Goal: Information Seeking & Learning: Check status

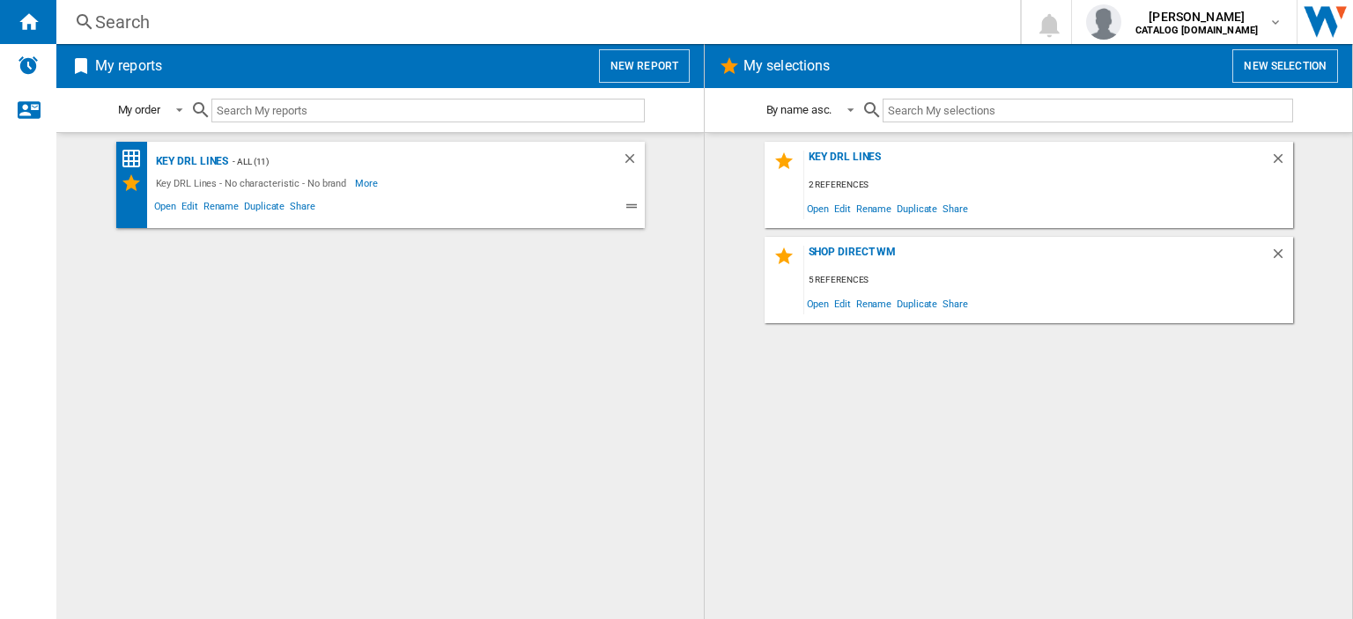
click at [134, 24] on div "Search" at bounding box center [534, 22] width 879 height 25
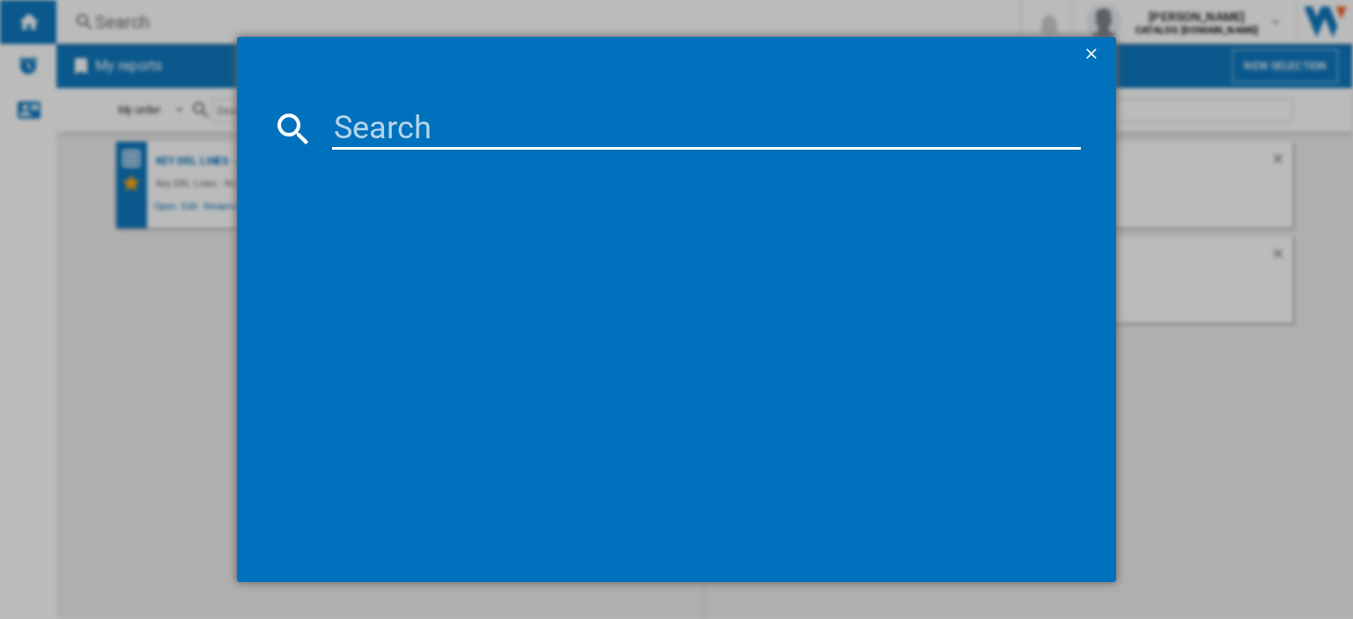
paste input "CFG4582B_BK"
type input "CFG4582B"
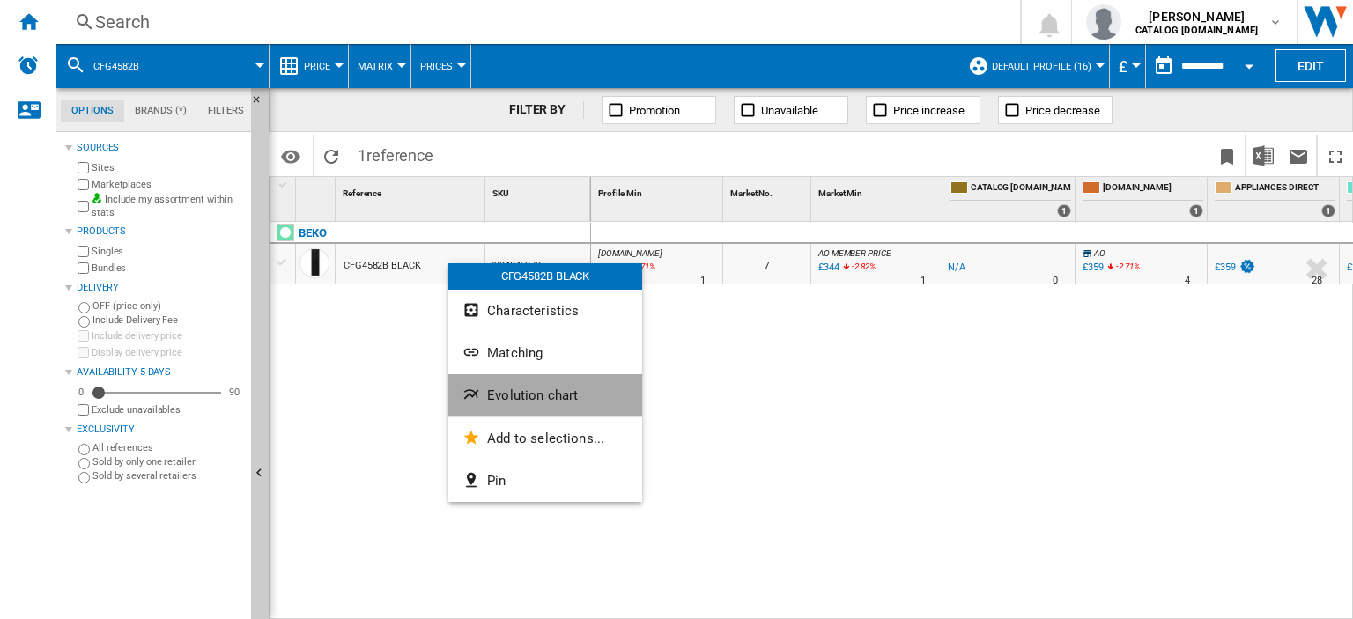
click at [519, 389] on span "Evolution chart" at bounding box center [532, 396] width 91 height 16
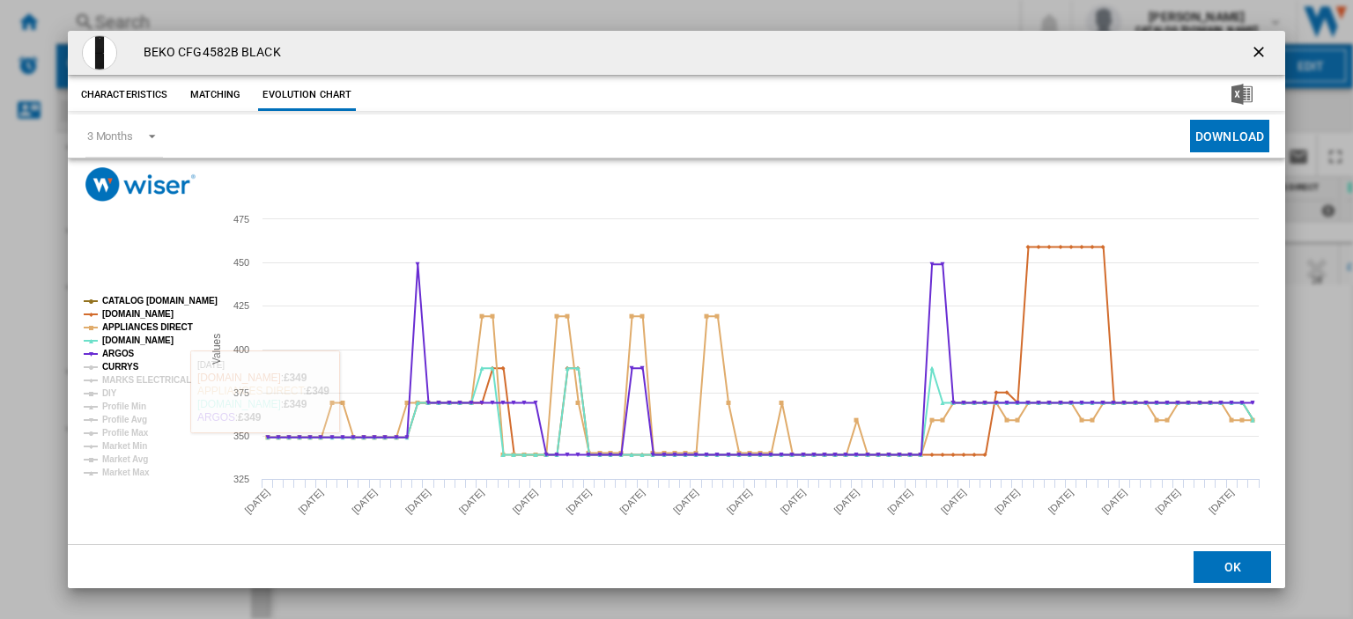
click at [134, 366] on tspan "CURRYS" at bounding box center [120, 367] width 37 height 10
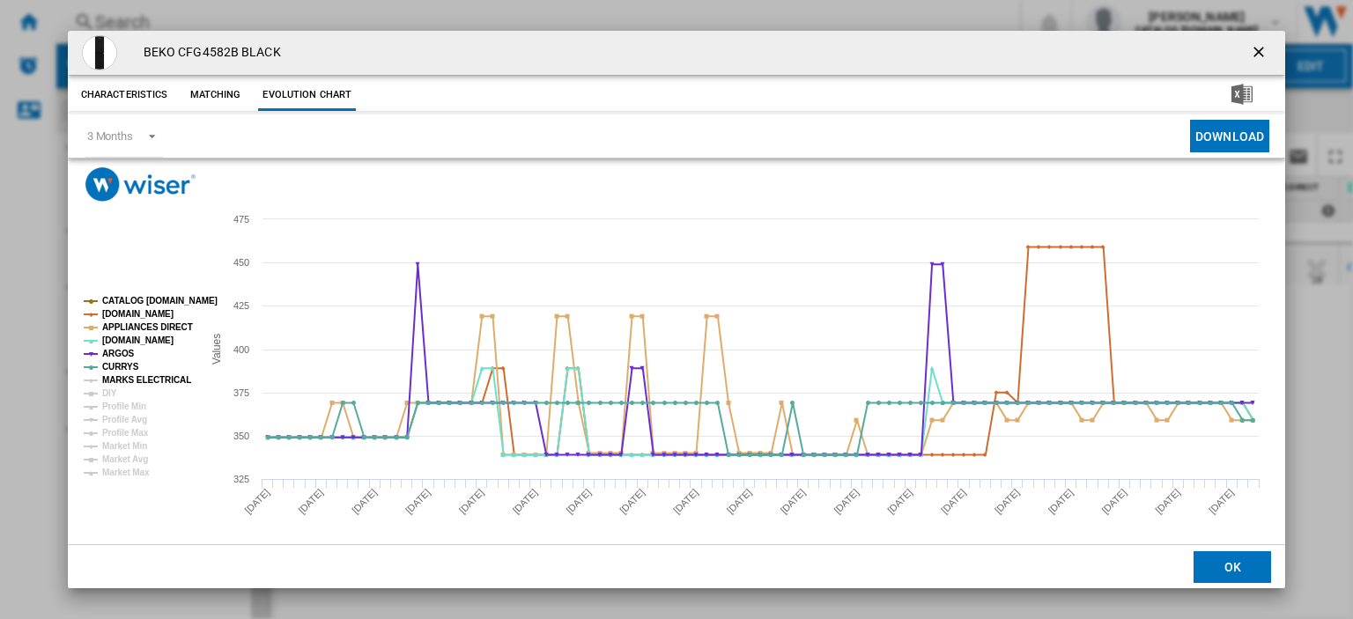
click at [134, 376] on tspan "MARKS ELECTRICAL" at bounding box center [146, 380] width 89 height 10
click at [113, 392] on tspan "DIY" at bounding box center [109, 394] width 15 height 10
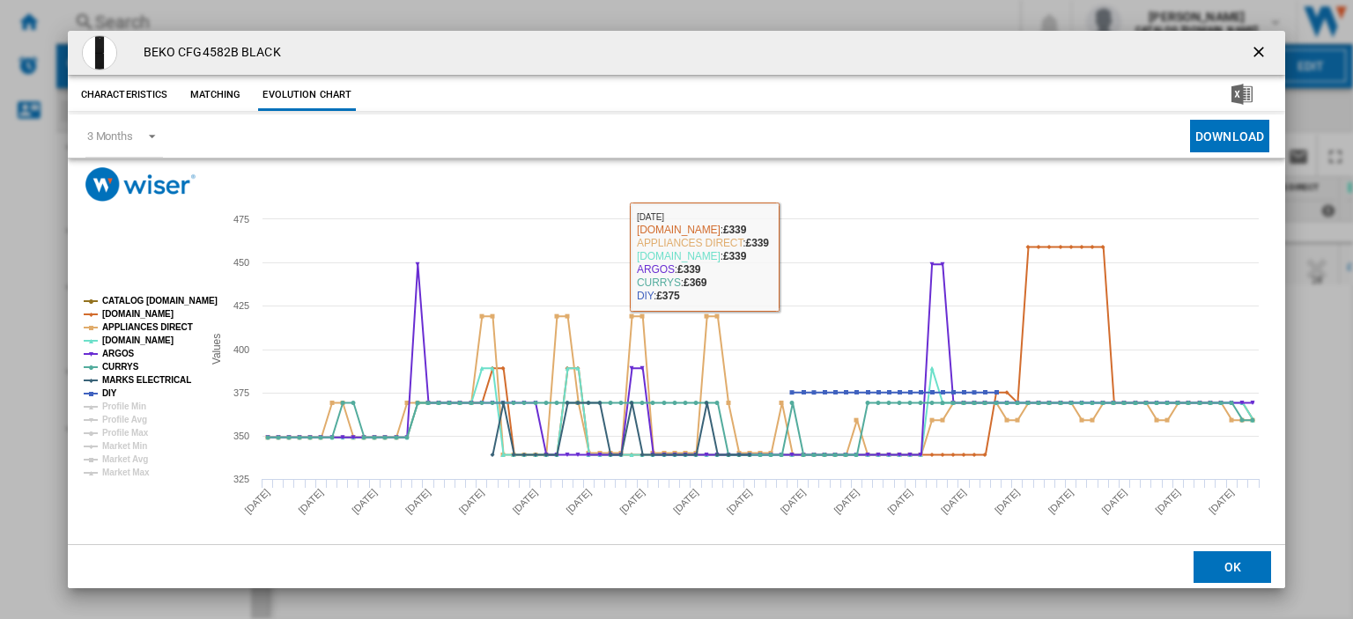
click at [1018, 55] on div "BEKO CFG4582B BLACK" at bounding box center [676, 53] width 1217 height 44
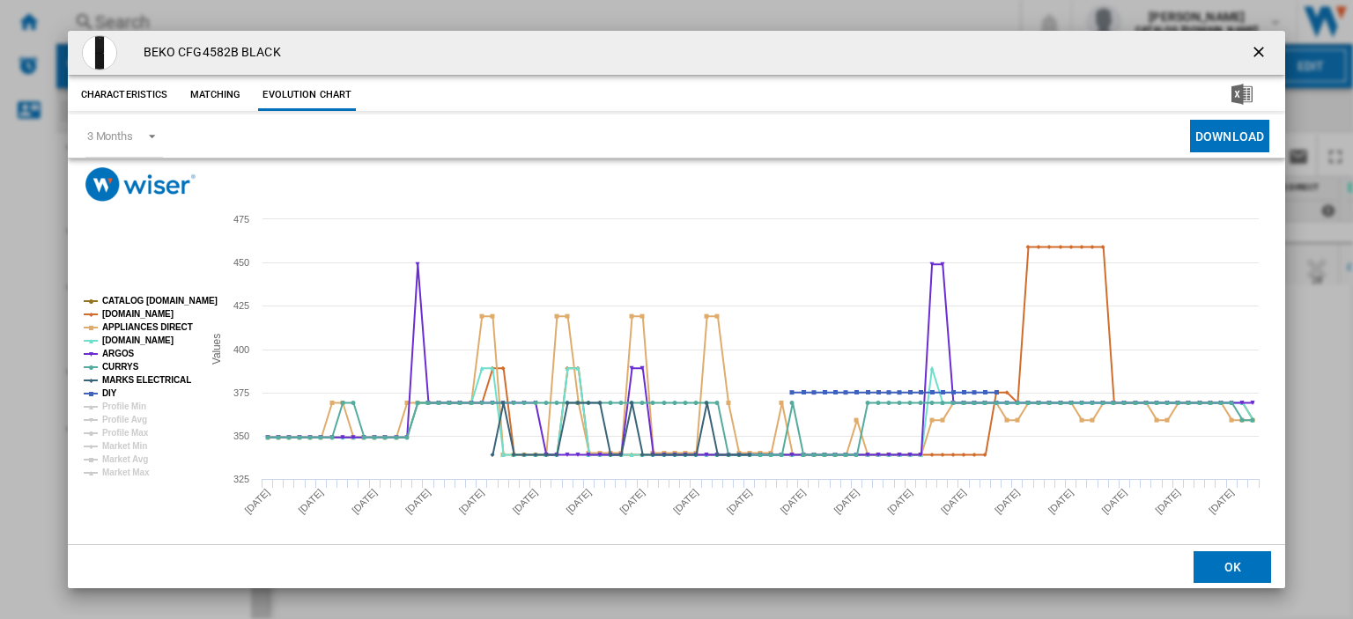
click at [1250, 49] on ng-md-icon "getI18NText('BUTTONS.CLOSE_DIALOG')" at bounding box center [1260, 53] width 21 height 21
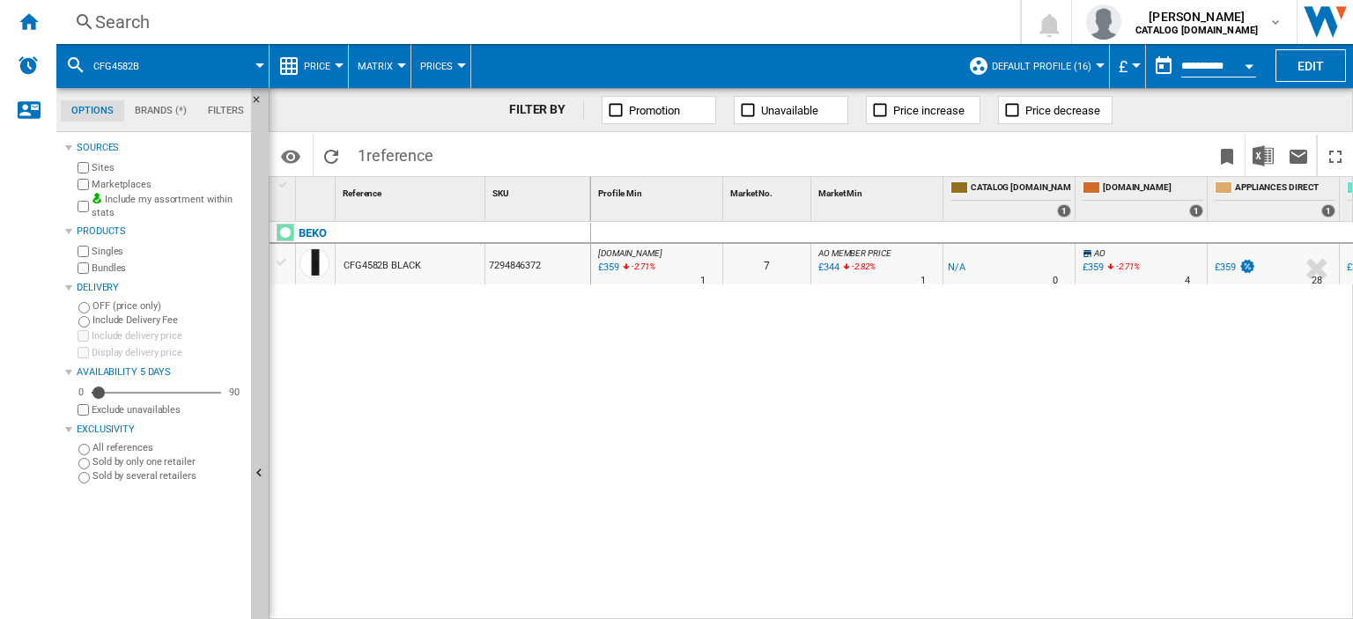
click at [123, 25] on div "Search" at bounding box center [534, 22] width 879 height 25
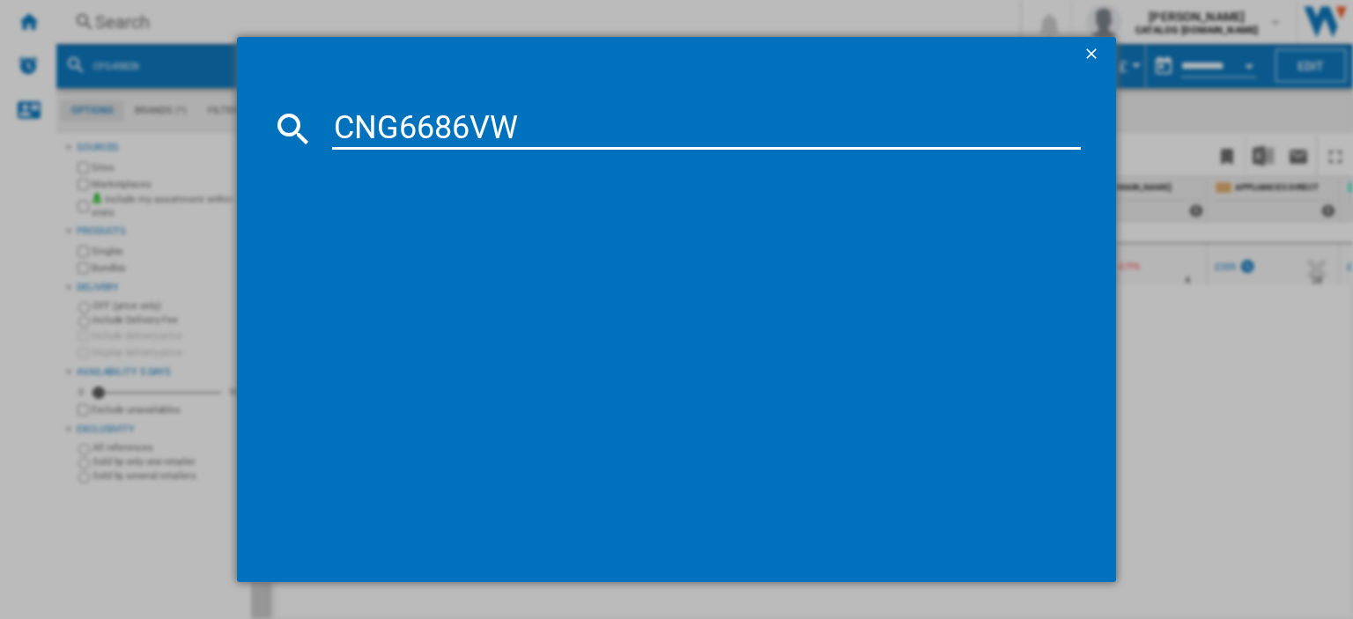
type input "CNG6686VW"
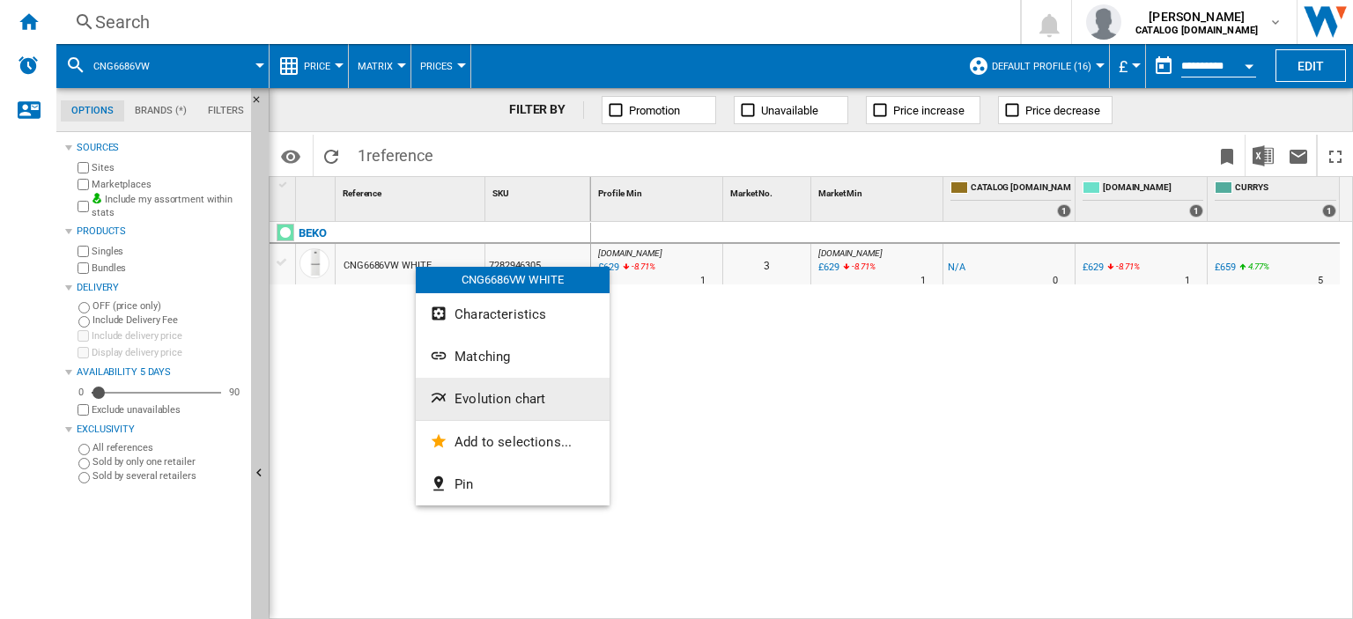
click at [479, 401] on span "Evolution chart" at bounding box center [500, 399] width 91 height 16
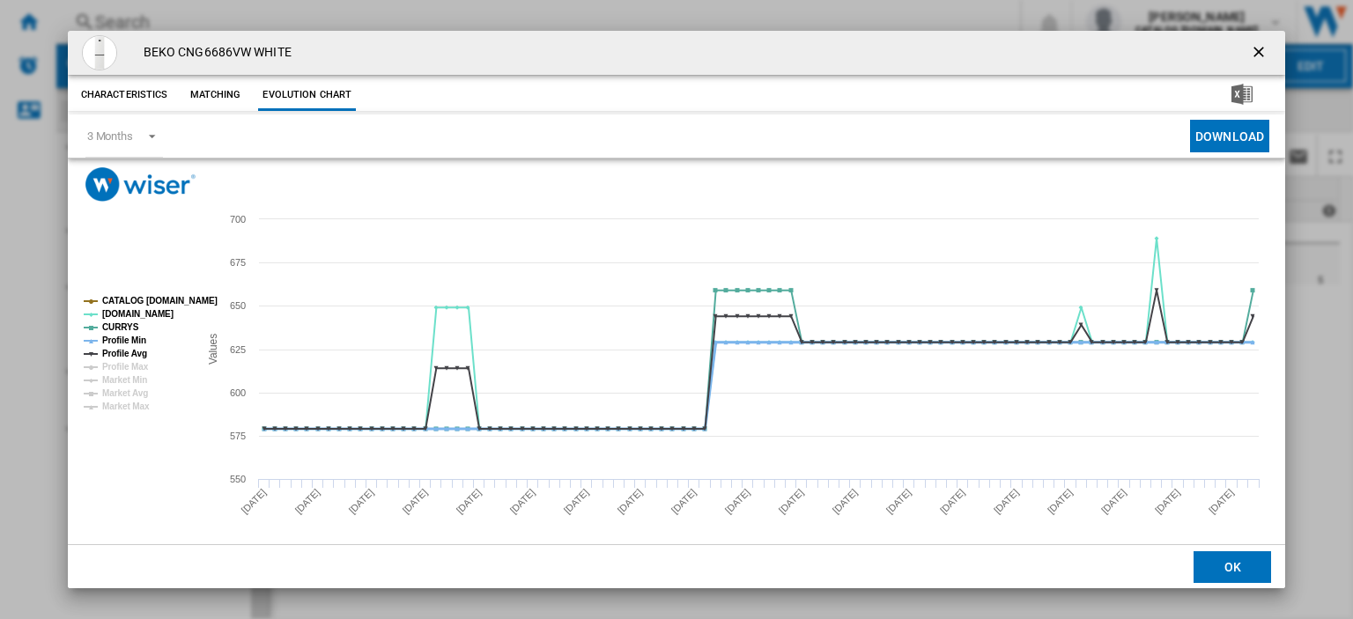
click at [136, 342] on tspan "Profile Min" at bounding box center [124, 341] width 44 height 10
click at [132, 350] on tspan "Profile Avg" at bounding box center [124, 354] width 45 height 10
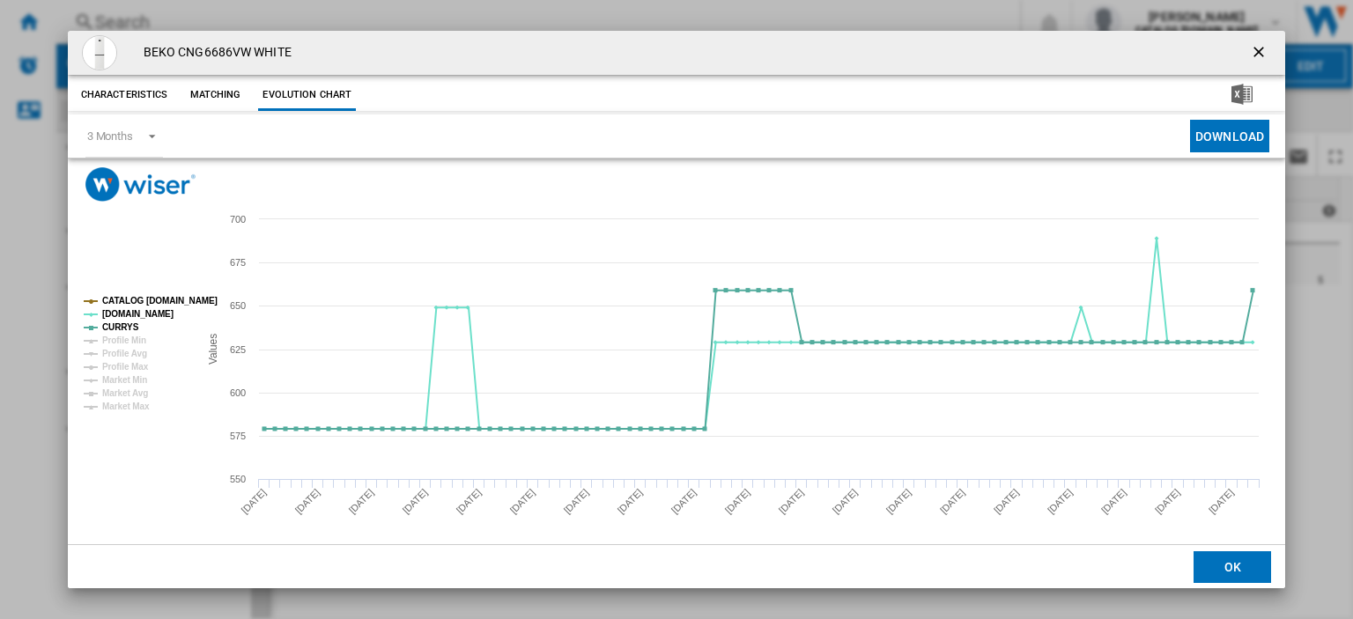
click at [1250, 55] on ng-md-icon "getI18NText('BUTTONS.CLOSE_DIALOG')" at bounding box center [1260, 53] width 21 height 21
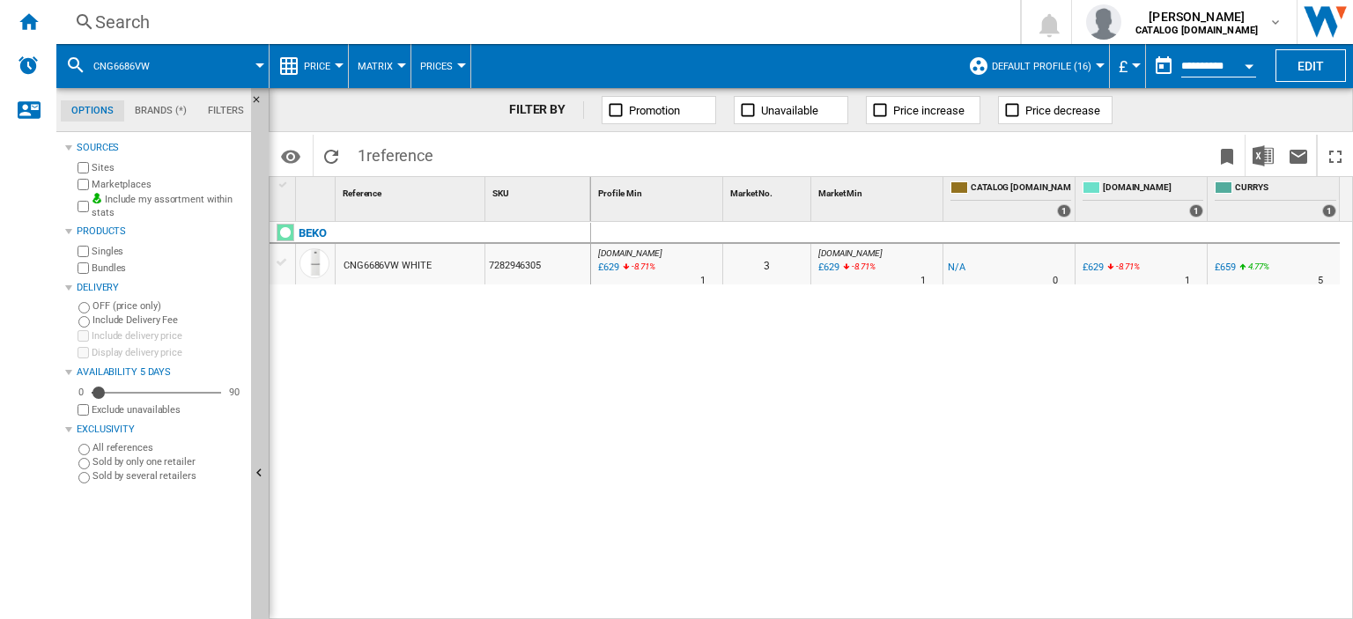
click at [107, 19] on div "Search" at bounding box center [534, 22] width 879 height 25
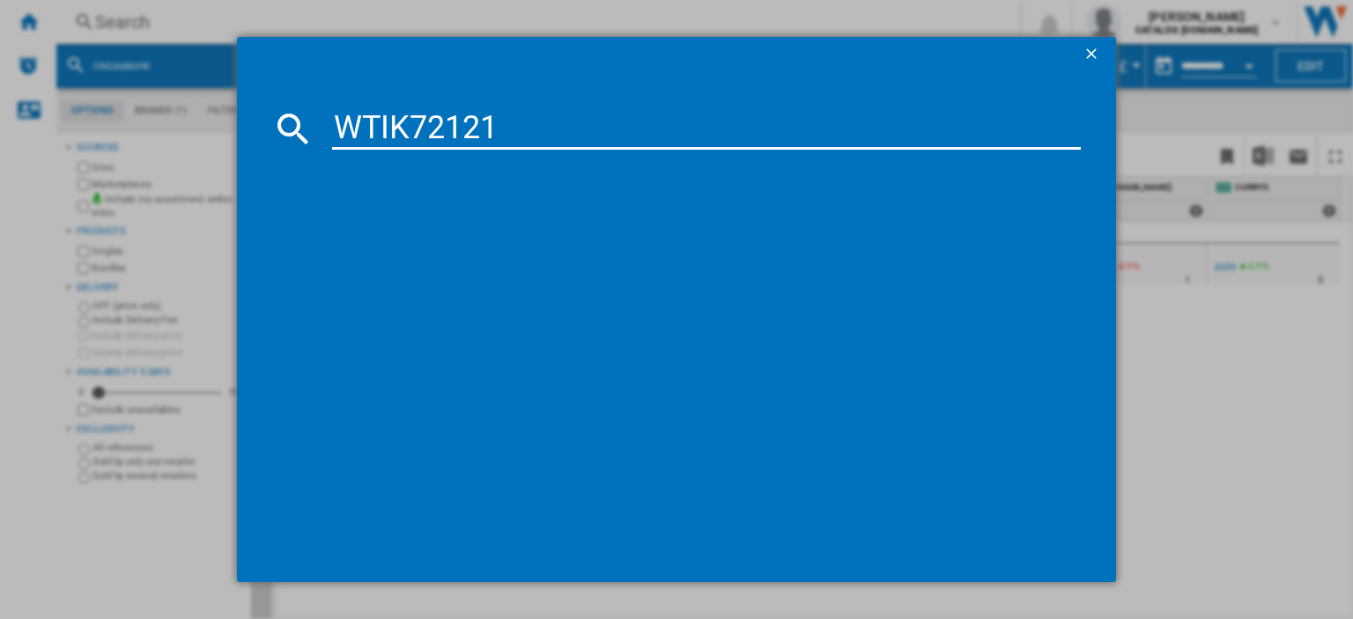
type input "WTIK72121"
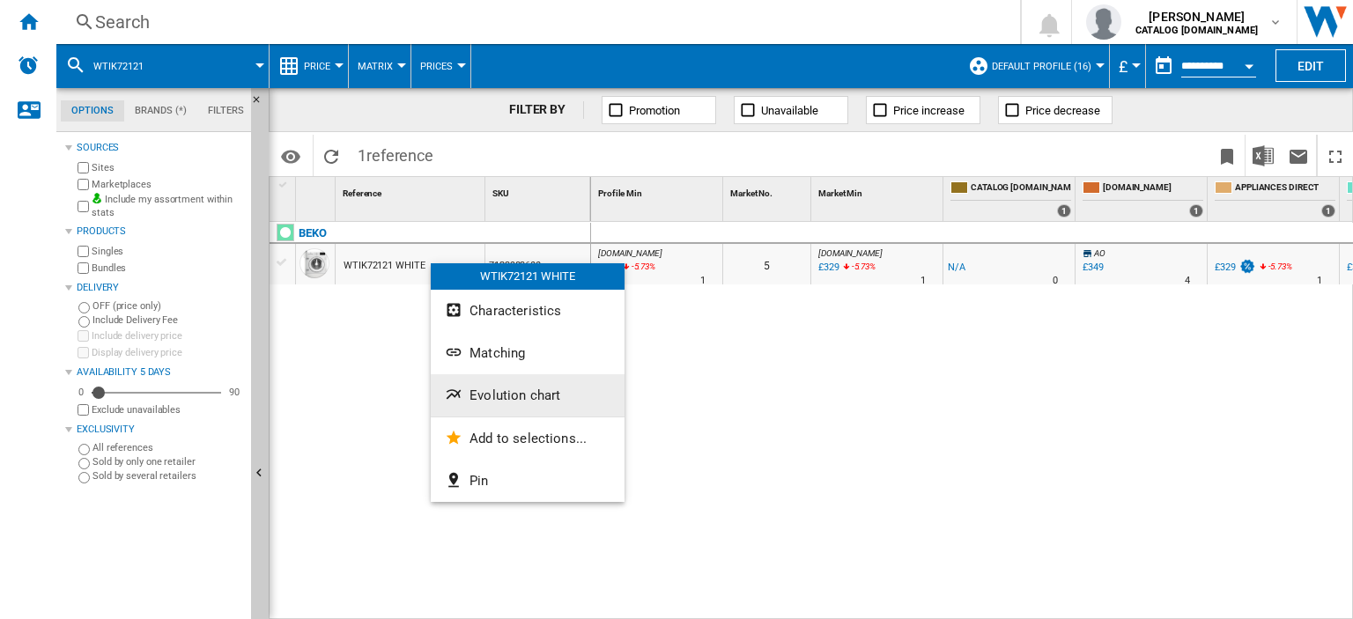
click at [507, 397] on span "Evolution chart" at bounding box center [515, 396] width 91 height 16
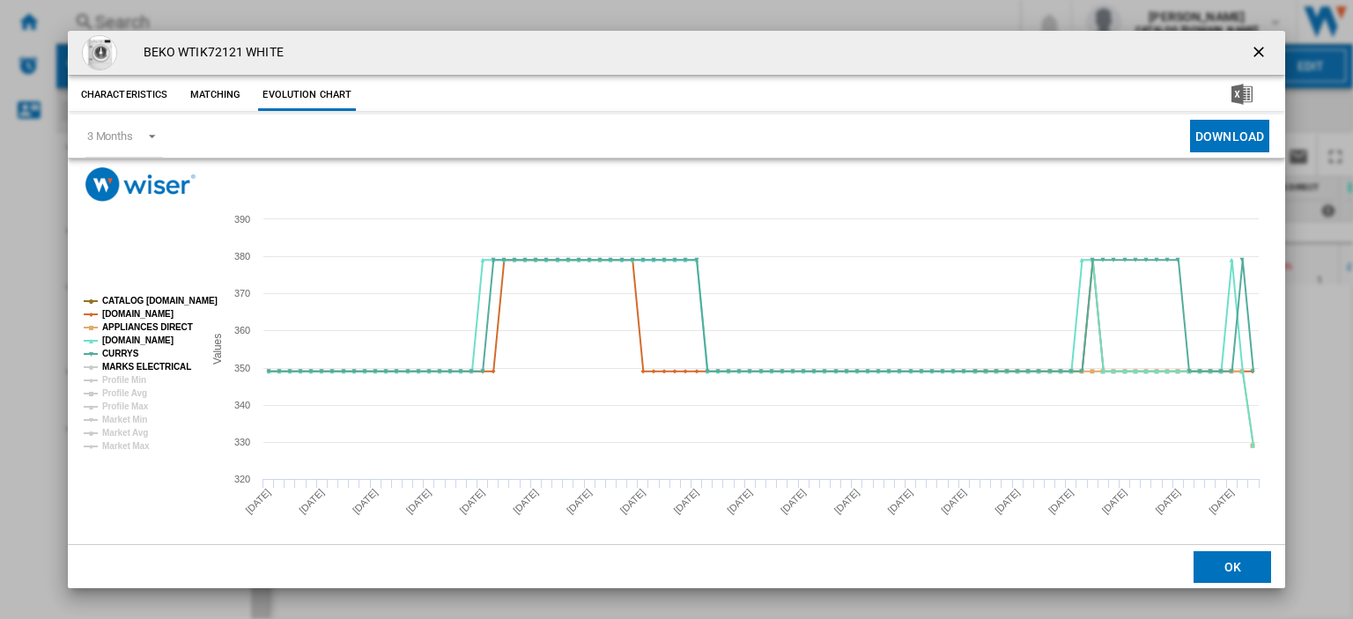
click at [145, 366] on tspan "MARKS ELECTRICAL" at bounding box center [146, 367] width 89 height 10
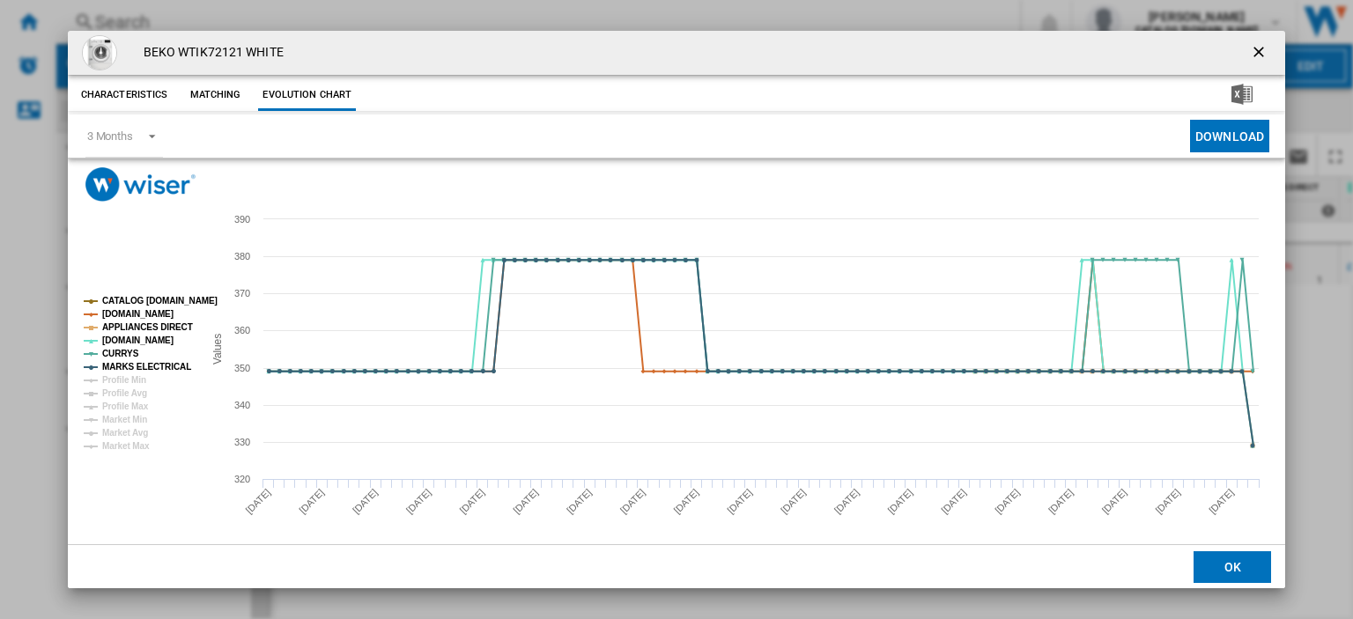
click at [1250, 56] on ng-md-icon "getI18NText('BUTTONS.CLOSE_DIALOG')" at bounding box center [1260, 53] width 21 height 21
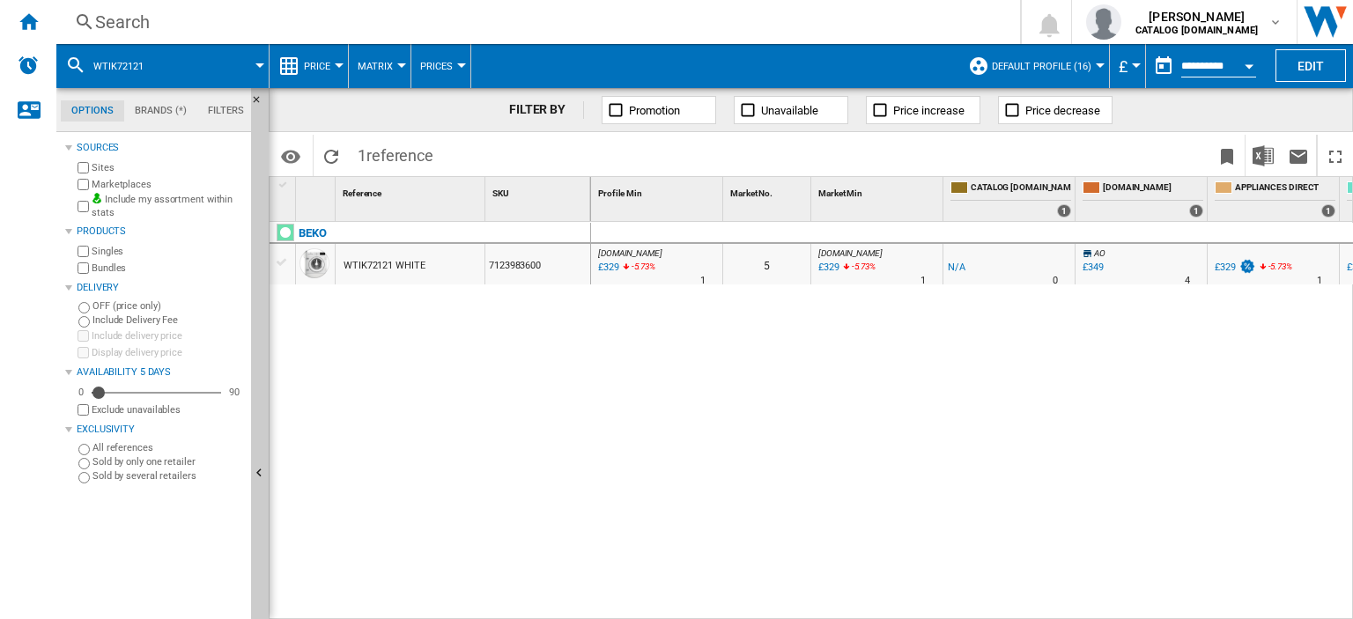
click at [120, 25] on div "Search" at bounding box center [534, 22] width 879 height 25
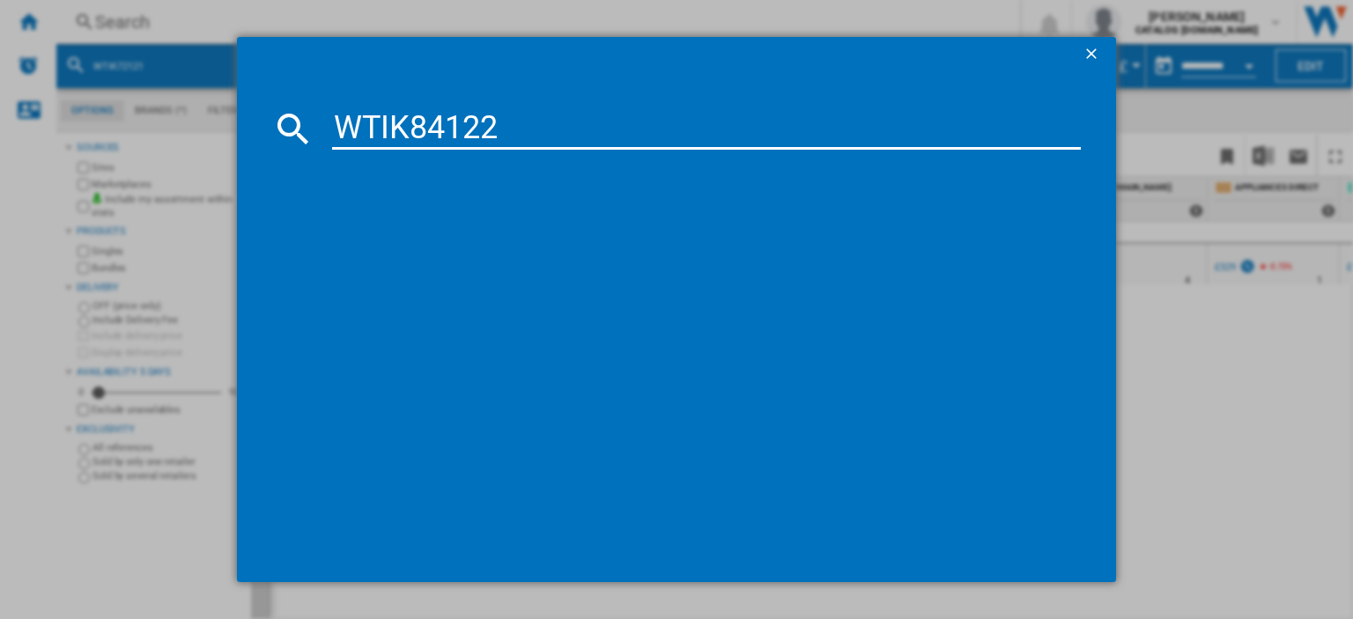
type input "WTIK84122"
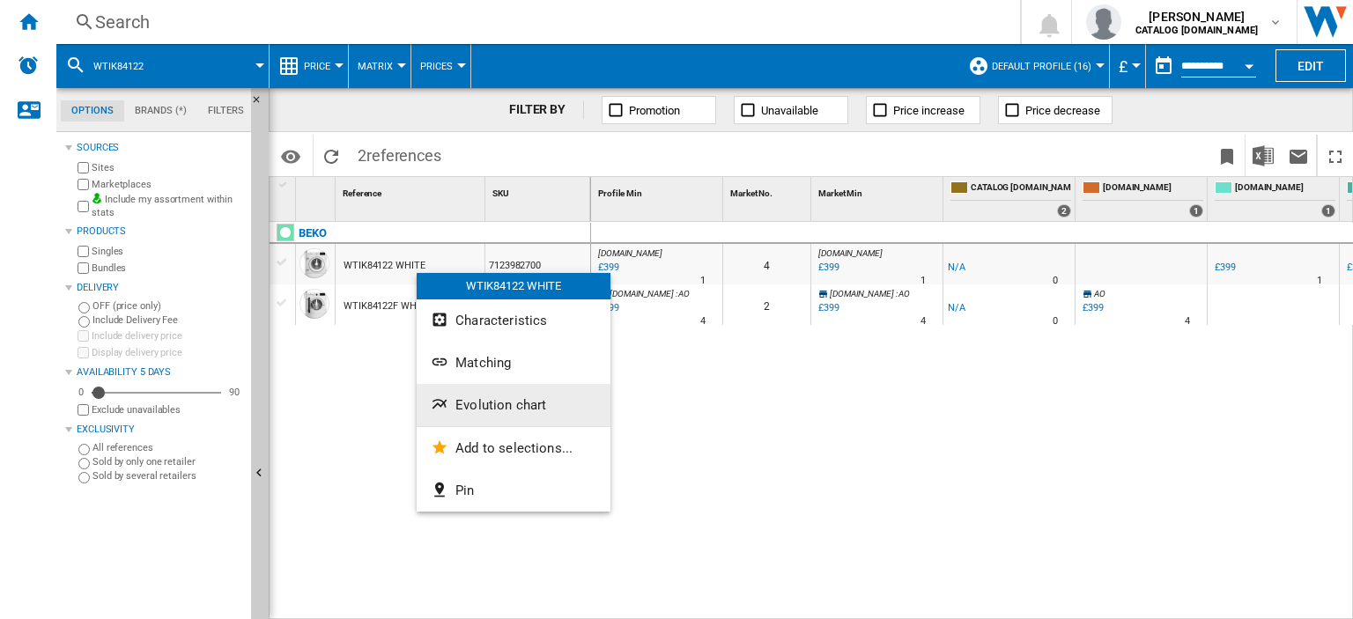
click at [503, 398] on span "Evolution chart" at bounding box center [500, 405] width 91 height 16
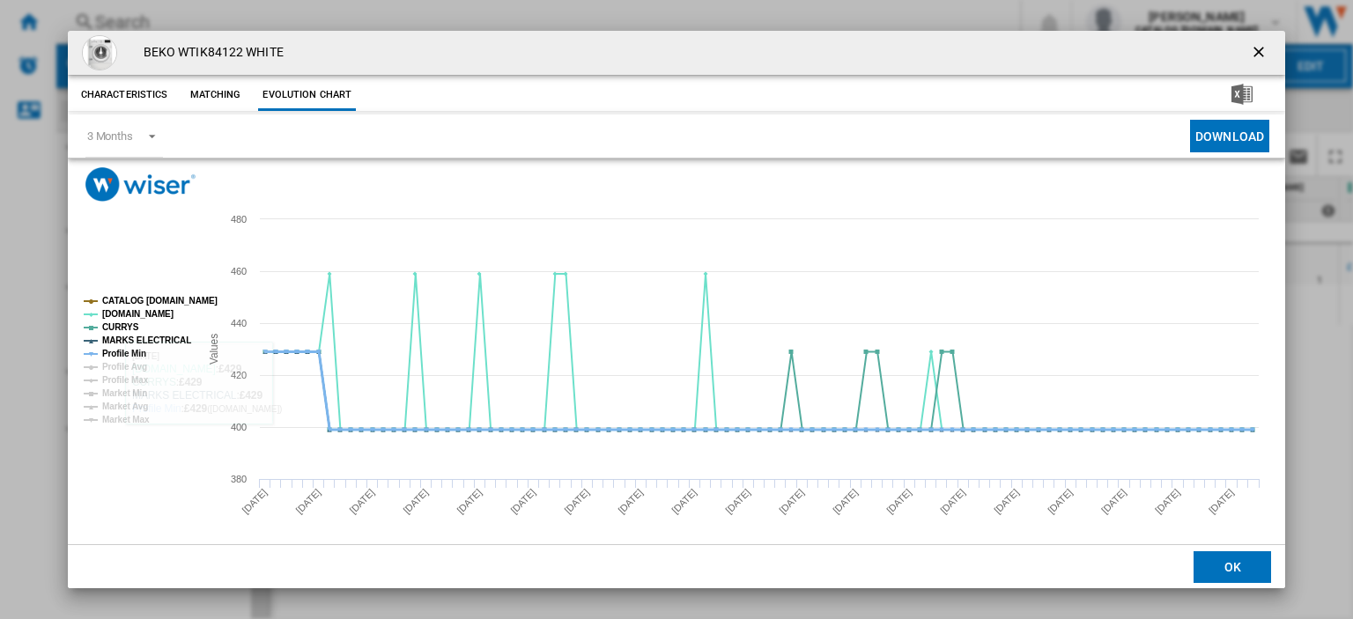
click at [133, 358] on tspan "Profile Min" at bounding box center [124, 354] width 44 height 10
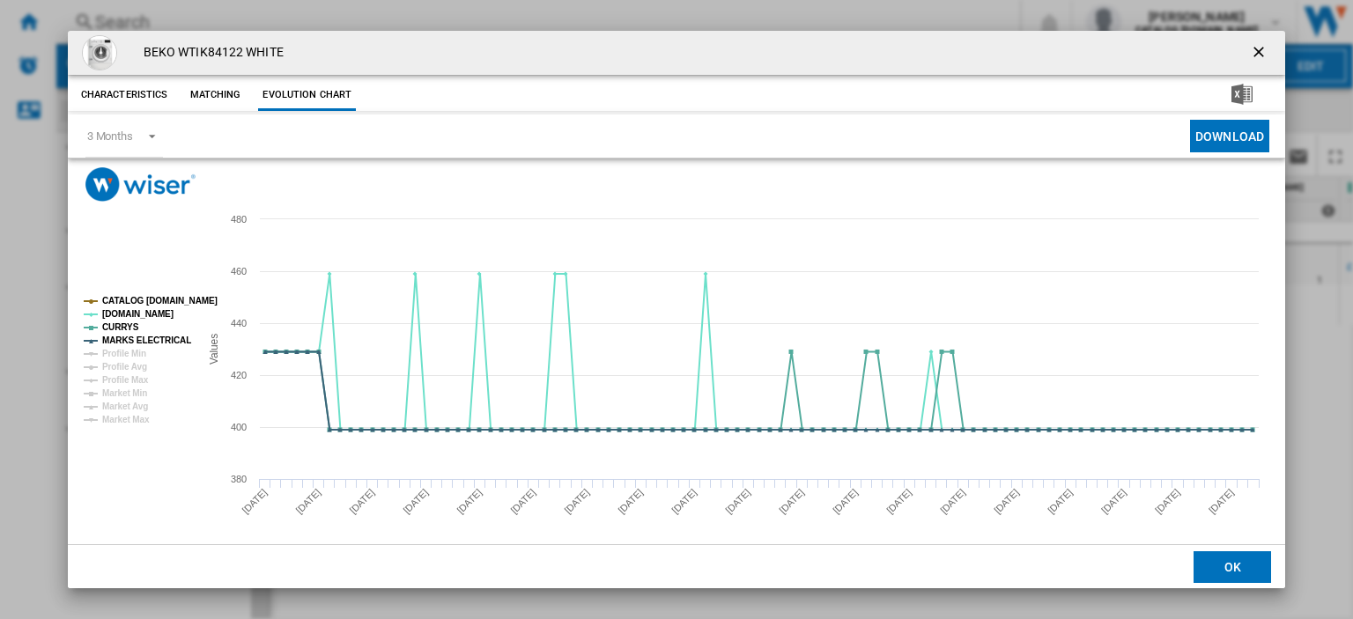
drag, startPoint x: 1253, startPoint y: 48, endPoint x: 1084, endPoint y: 80, distance: 171.2
click at [1252, 48] on ng-md-icon "getI18NText('BUTTONS.CLOSE_DIALOG')" at bounding box center [1260, 53] width 21 height 21
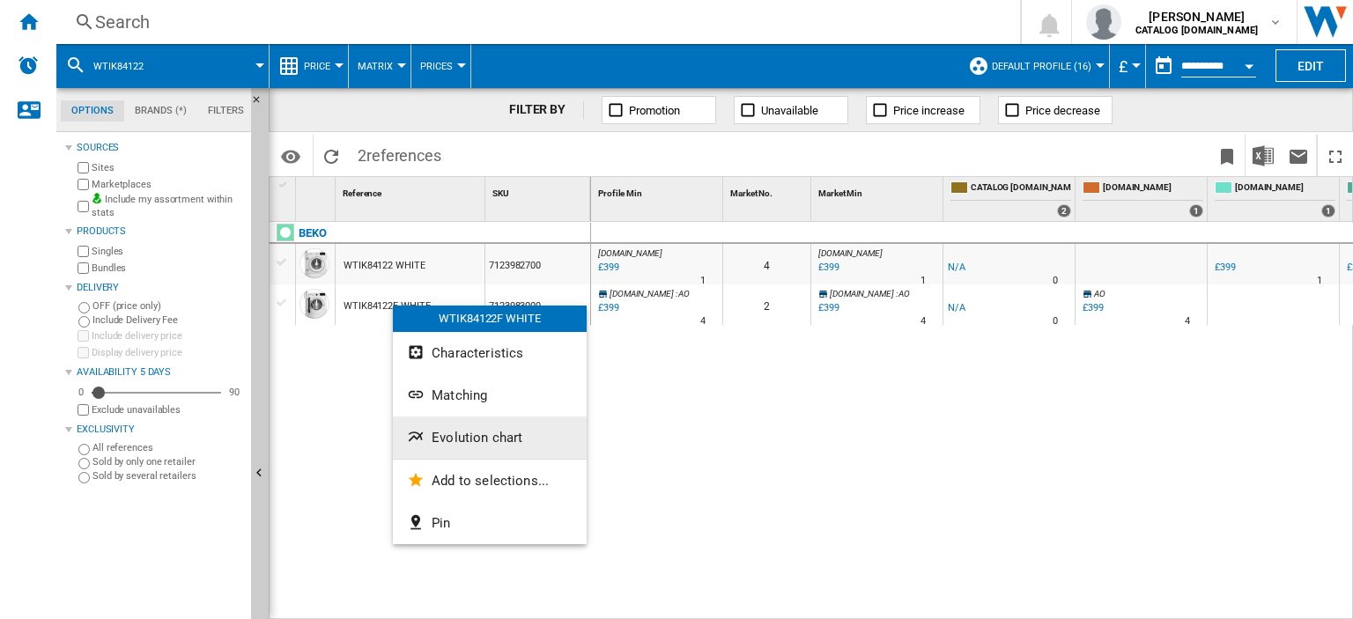
click at [462, 433] on span "Evolution chart" at bounding box center [477, 438] width 91 height 16
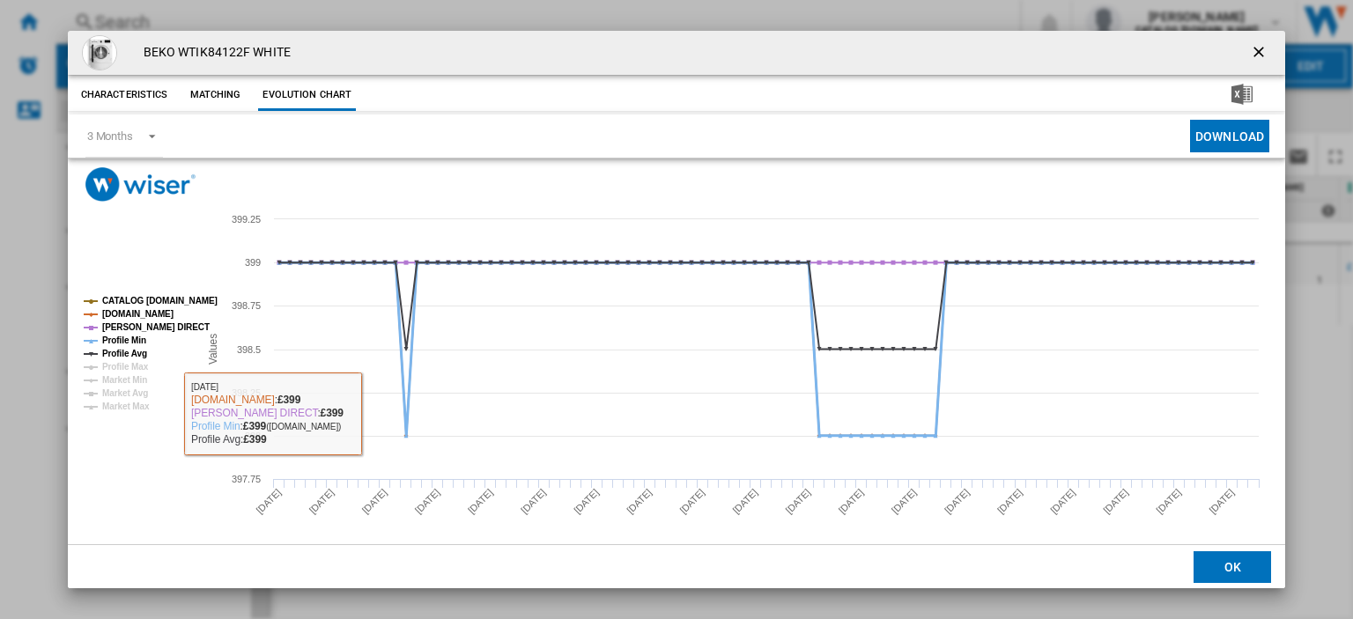
click at [109, 337] on tspan "Profile Min" at bounding box center [124, 341] width 44 height 10
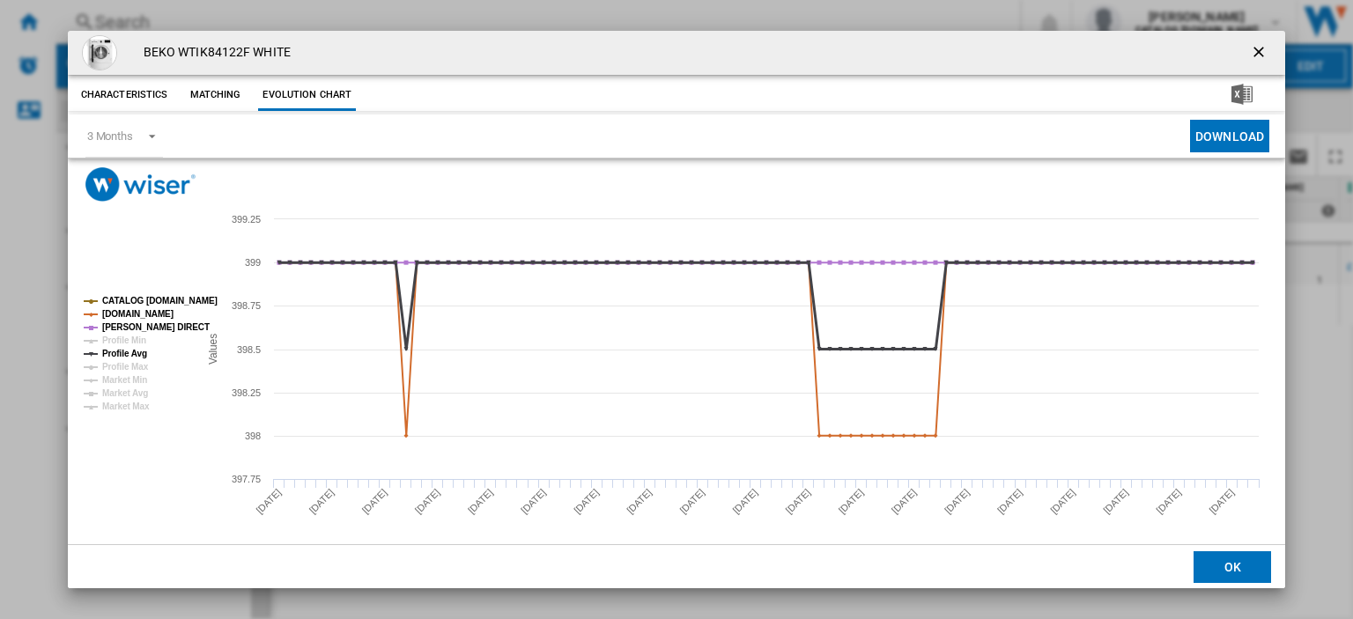
click at [113, 349] on tspan "Profile Avg" at bounding box center [124, 354] width 45 height 10
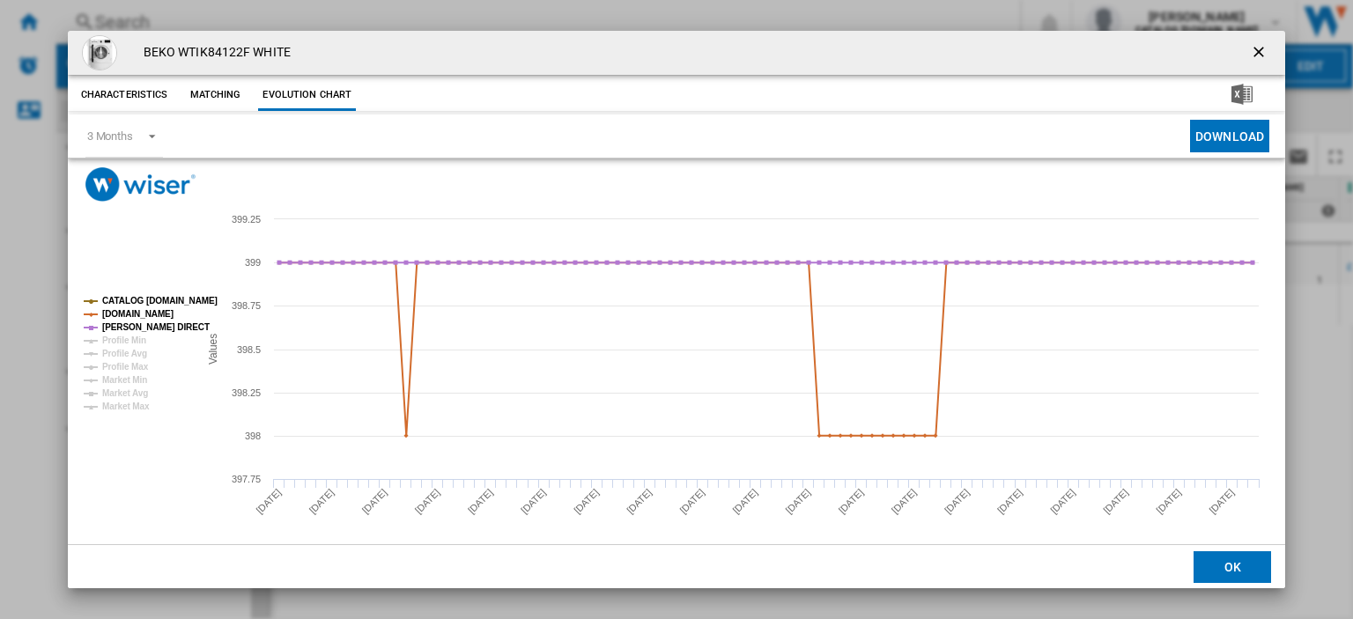
drag, startPoint x: 1250, startPoint y: 48, endPoint x: 648, endPoint y: 0, distance: 603.6
click at [1251, 48] on ng-md-icon "getI18NText('BUTTONS.CLOSE_DIALOG')" at bounding box center [1260, 53] width 21 height 21
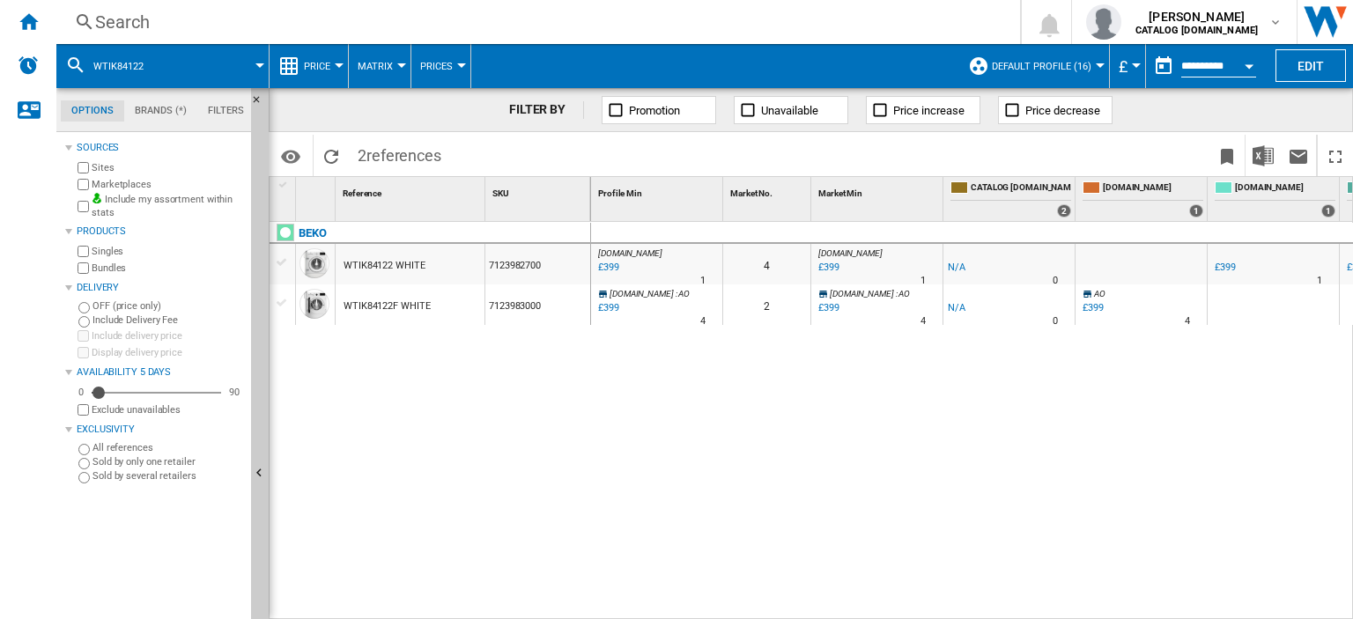
click at [107, 27] on div "Search" at bounding box center [534, 22] width 879 height 25
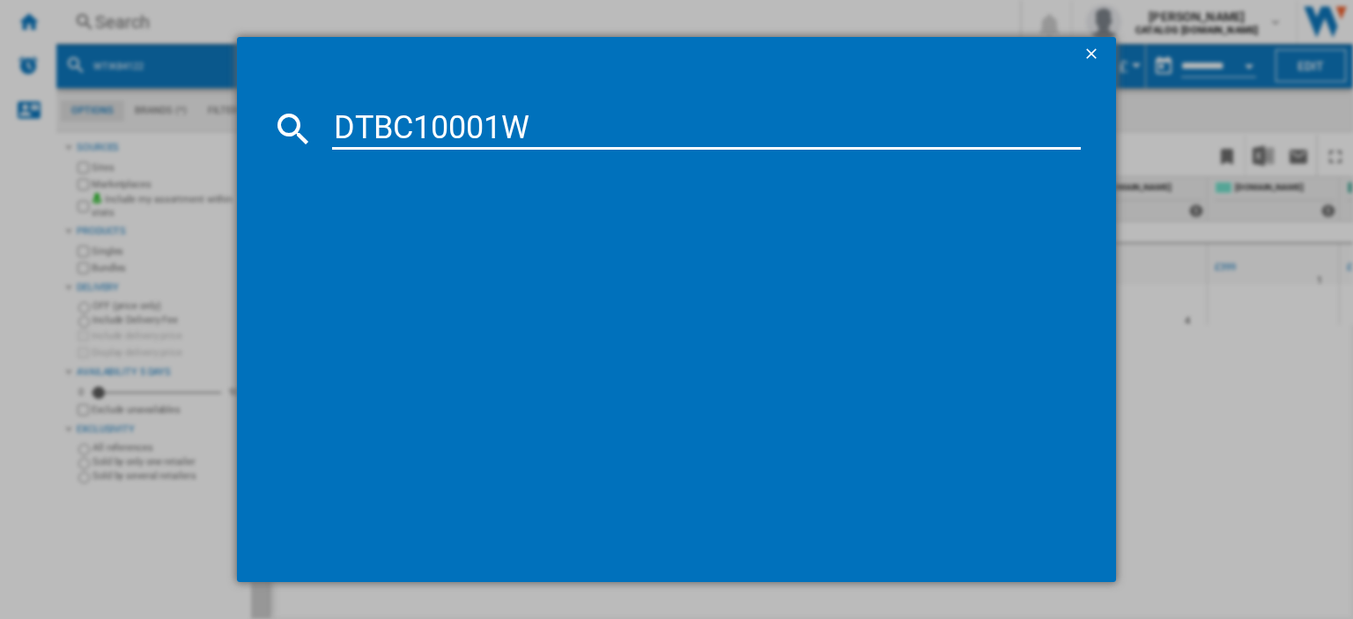
type input "DTBC10001W"
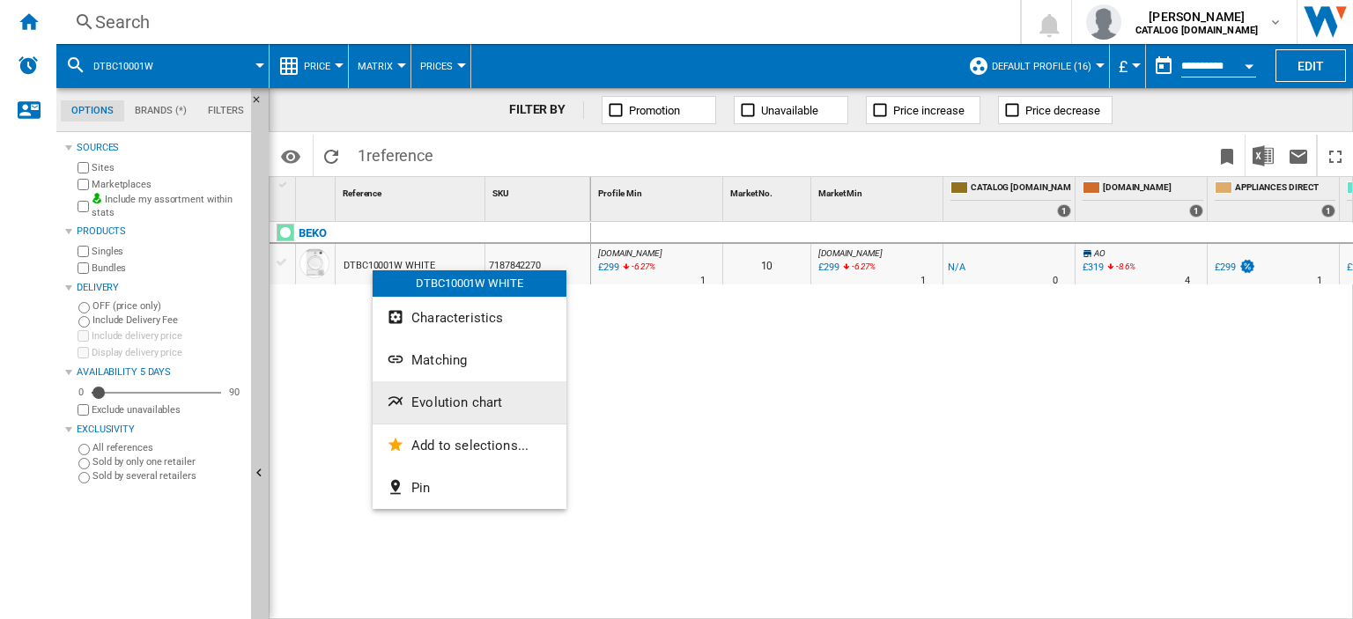
click at [435, 406] on span "Evolution chart" at bounding box center [456, 403] width 91 height 16
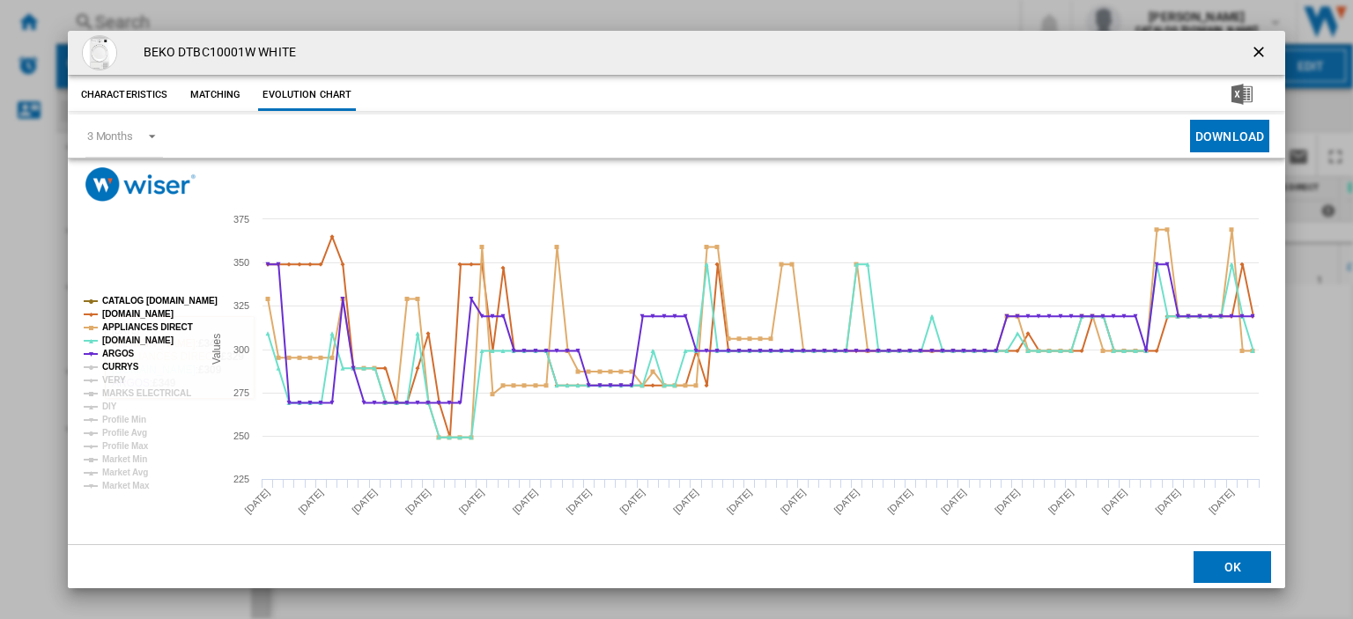
click at [109, 366] on tspan "CURRYS" at bounding box center [120, 367] width 37 height 10
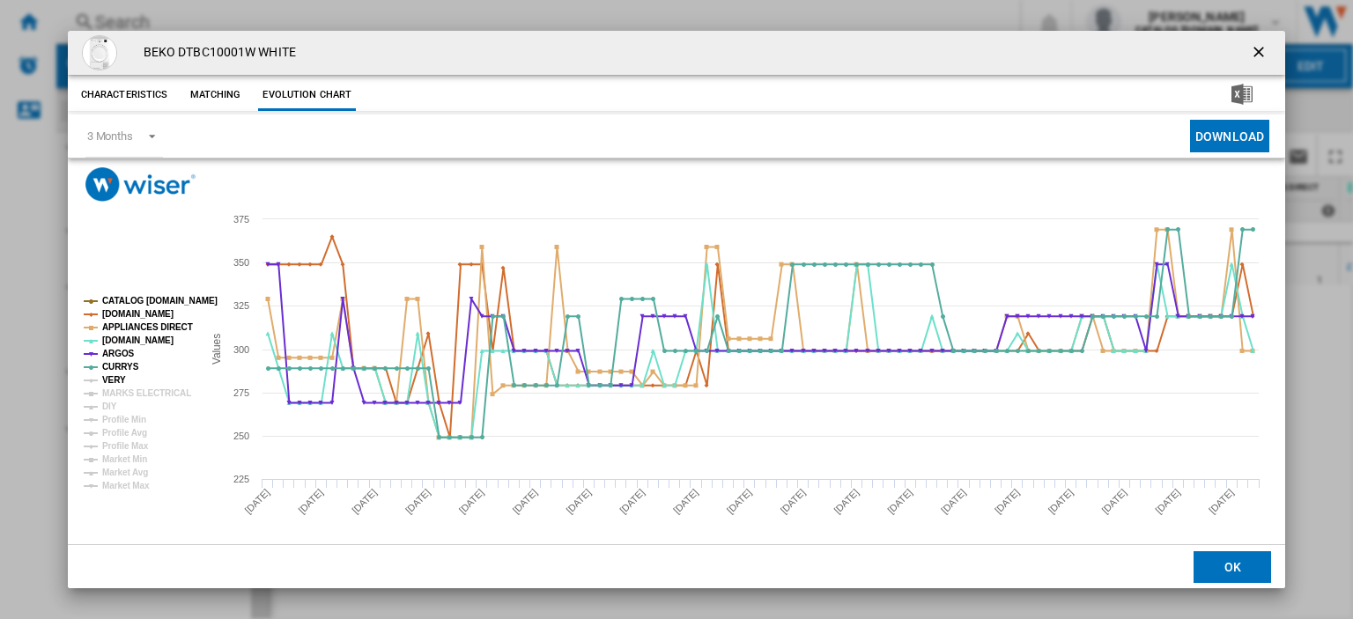
click at [110, 377] on tspan "VERY" at bounding box center [114, 380] width 24 height 10
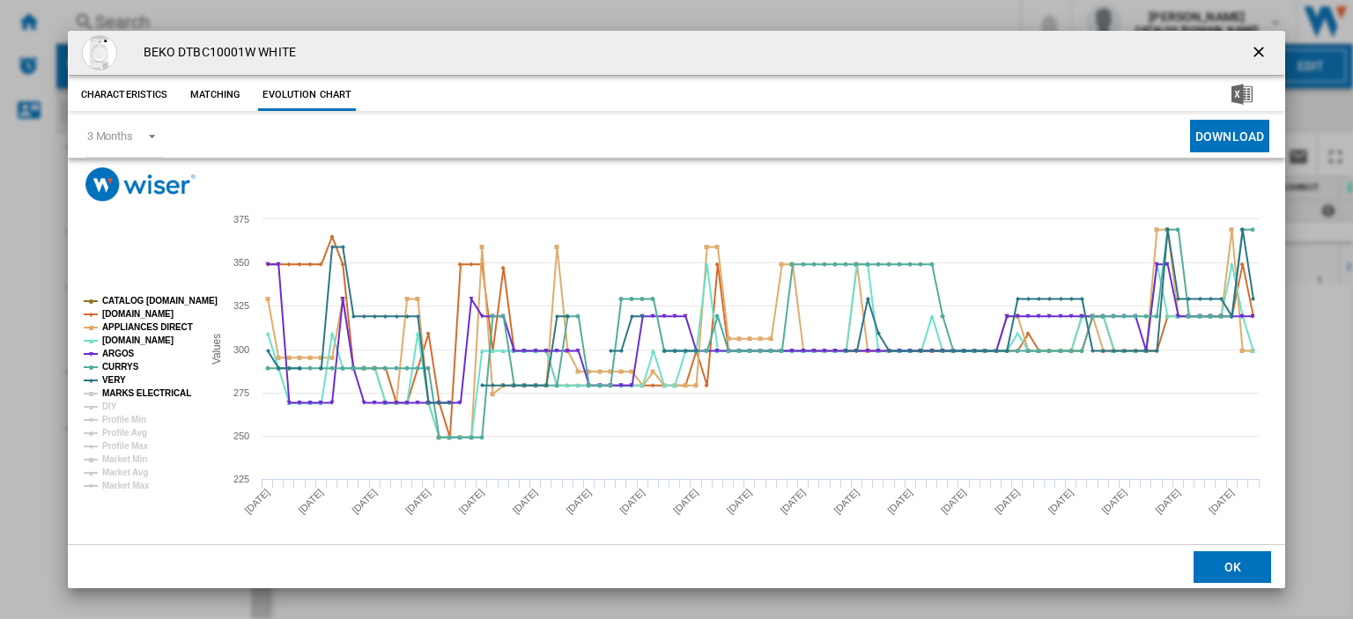
click at [114, 394] on tspan "MARKS ELECTRICAL" at bounding box center [146, 394] width 89 height 10
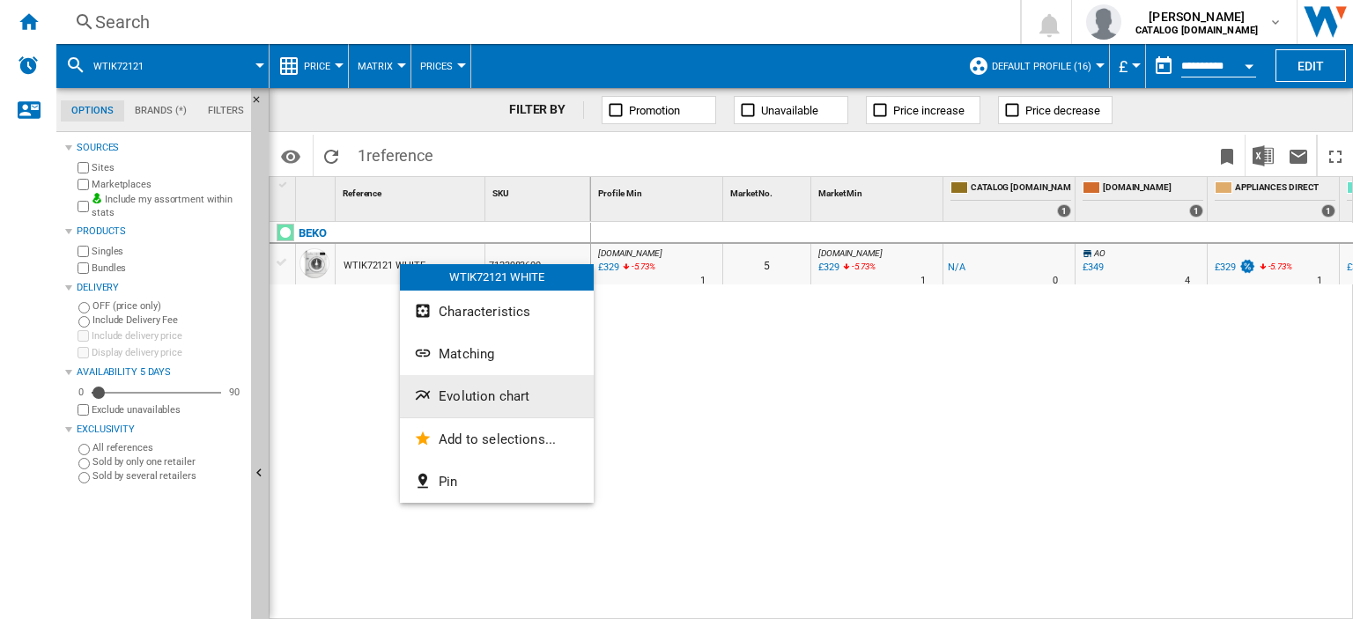
click at [470, 393] on span "Evolution chart" at bounding box center [484, 397] width 91 height 16
